Goal: Find specific page/section: Find specific page/section

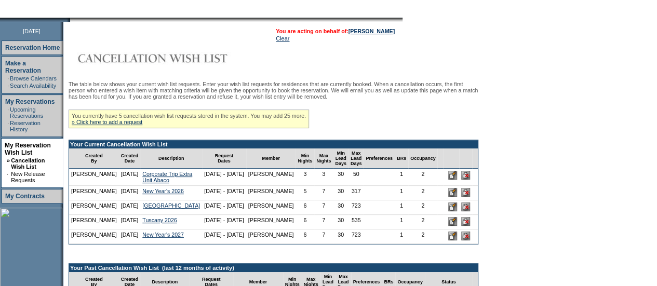
scroll to position [120, 0]
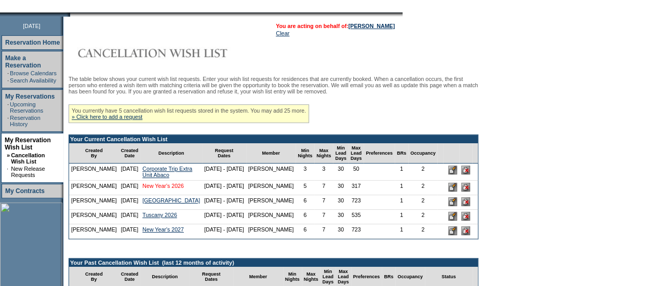
click at [147, 189] on link "New Year's 2026" at bounding box center [163, 186] width 42 height 6
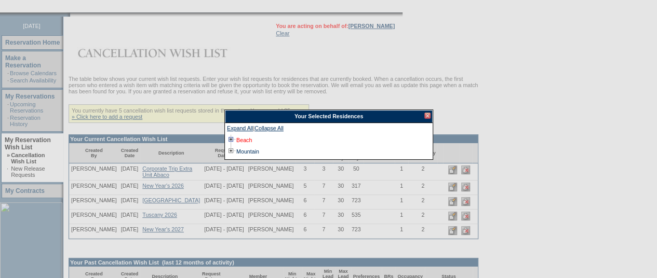
click at [242, 142] on link "Beach" at bounding box center [244, 140] width 16 height 6
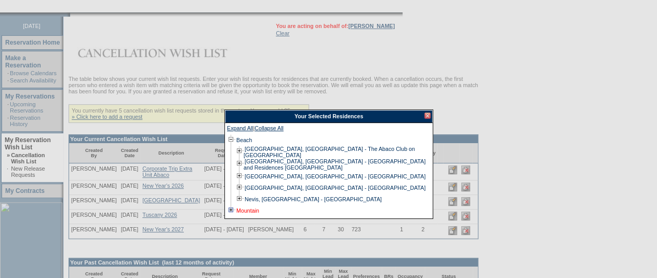
click at [247, 208] on link "Mountain" at bounding box center [247, 211] width 23 height 6
click at [428, 118] on div at bounding box center [427, 116] width 6 height 6
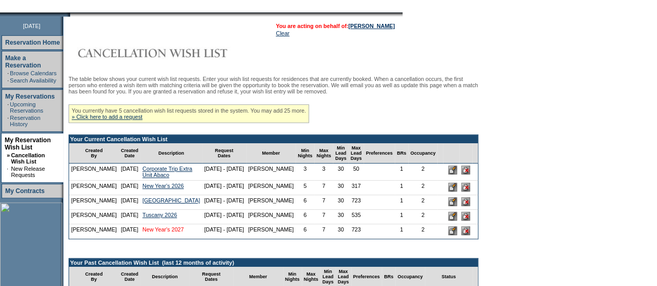
drag, startPoint x: 148, startPoint y: 248, endPoint x: 149, endPoint y: 259, distance: 11.0
click at [149, 239] on td "New Year's 2027" at bounding box center [171, 231] width 62 height 15
click at [149, 233] on link "New Year's 2027" at bounding box center [163, 229] width 42 height 6
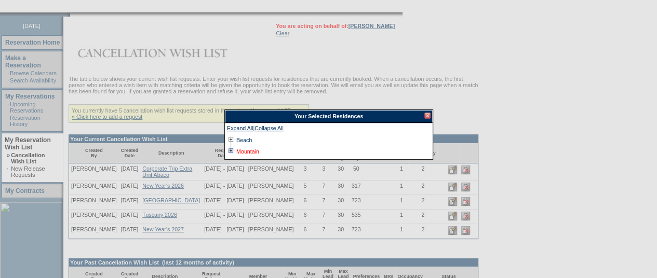
click at [252, 149] on link "Mountain" at bounding box center [247, 151] width 23 height 6
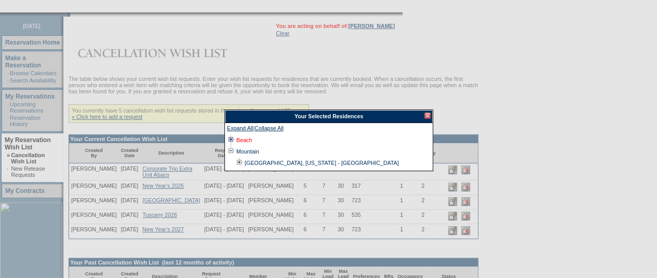
click at [242, 139] on link "Beach" at bounding box center [244, 140] width 16 height 6
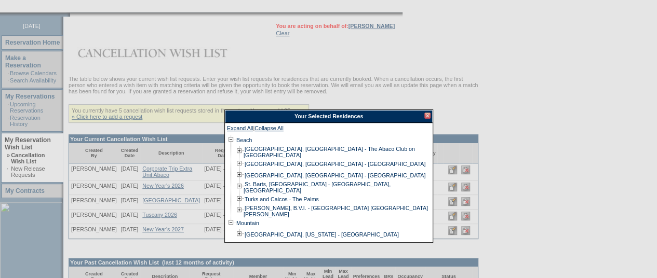
click at [428, 116] on div at bounding box center [427, 116] width 6 height 6
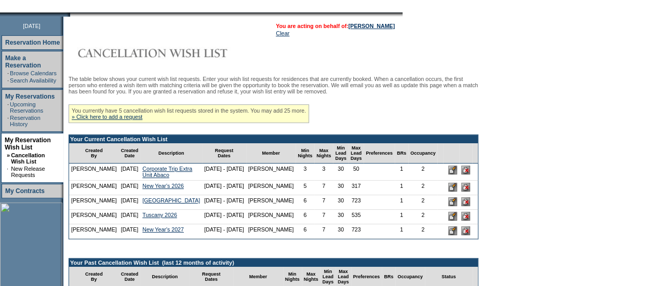
scroll to position [0, 0]
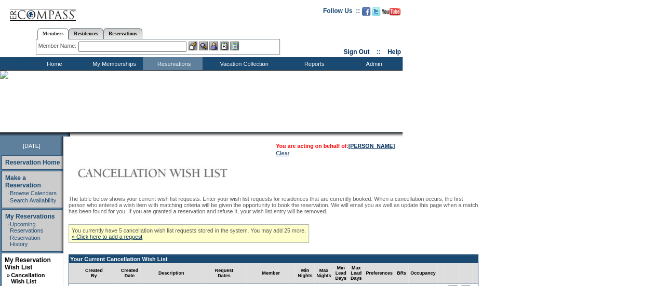
click at [50, 65] on td "Home" at bounding box center [53, 63] width 60 height 13
